Goal: Task Accomplishment & Management: Complete application form

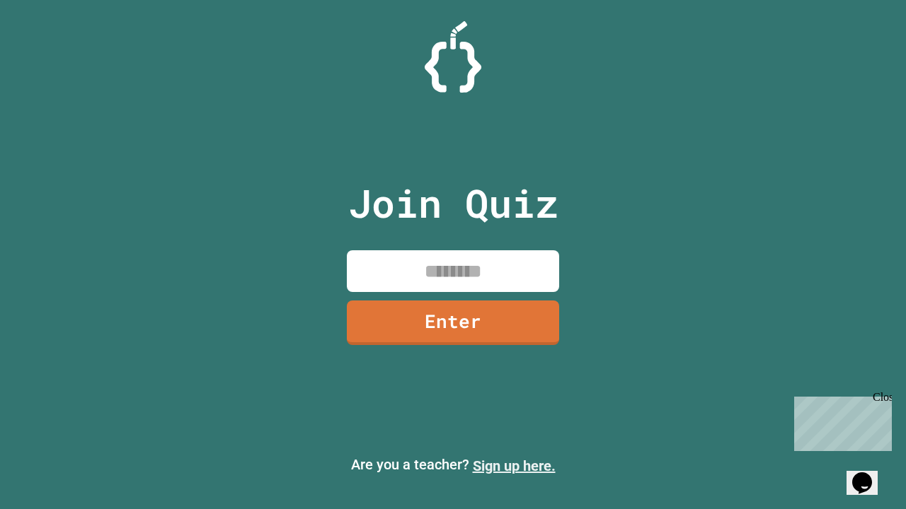
click at [514, 466] on link "Sign up here." at bounding box center [514, 466] width 83 height 17
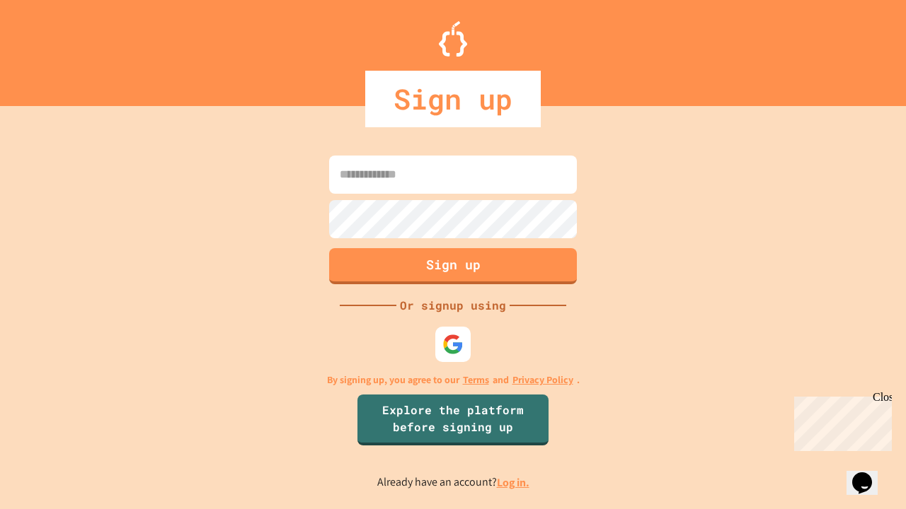
click at [514, 482] on link "Log in." at bounding box center [513, 482] width 33 height 15
